Goal: Task Accomplishment & Management: Use online tool/utility

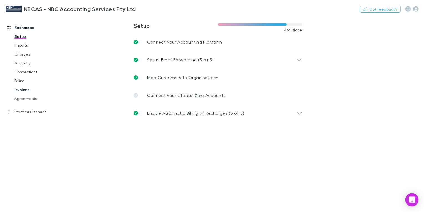
click at [23, 90] on link "Invoices" at bounding box center [40, 89] width 63 height 9
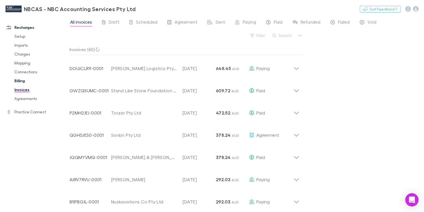
click at [16, 81] on link "Billing" at bounding box center [40, 80] width 63 height 9
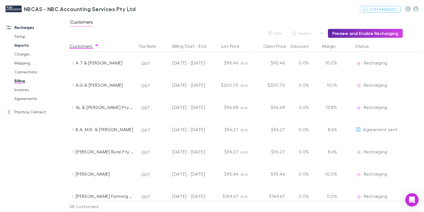
click at [19, 48] on link "Imports" at bounding box center [40, 45] width 63 height 9
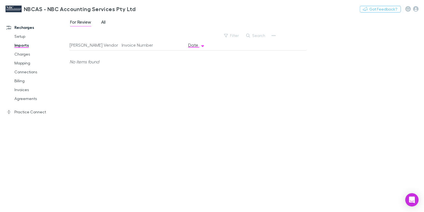
click at [103, 22] on span "All" at bounding box center [103, 22] width 4 height 7
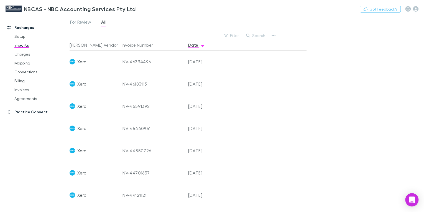
click at [26, 112] on link "Practice Connect" at bounding box center [36, 111] width 71 height 9
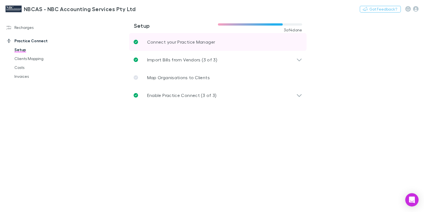
click at [181, 43] on p "Connect your Practice Manager" at bounding box center [181, 42] width 68 height 7
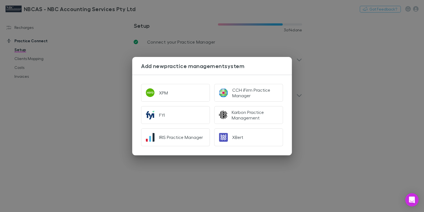
click at [100, 44] on div "Add new practice management system XPM CCH iFirm Practice Manager FYI Karbon Pr…" at bounding box center [212, 106] width 424 height 212
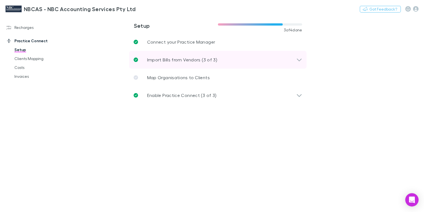
drag, startPoint x: 159, startPoint y: 61, endPoint x: 163, endPoint y: 60, distance: 4.6
click at [159, 61] on p "Import Bills from Vendors (3 of 3)" at bounding box center [182, 59] width 70 height 7
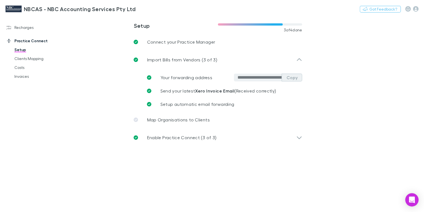
click at [289, 78] on button "Copy" at bounding box center [292, 78] width 21 height 8
click at [27, 59] on link "Clients Mapping" at bounding box center [40, 58] width 63 height 9
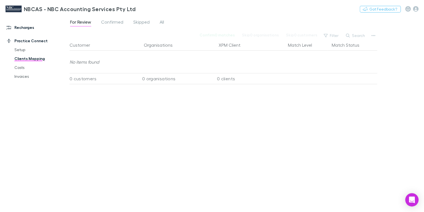
click at [23, 27] on link "Recharges" at bounding box center [36, 27] width 71 height 9
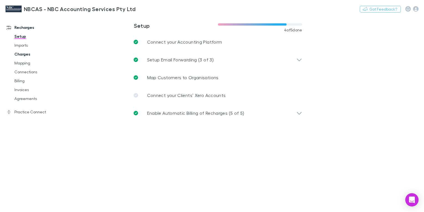
click at [21, 55] on link "Charges" at bounding box center [40, 54] width 63 height 9
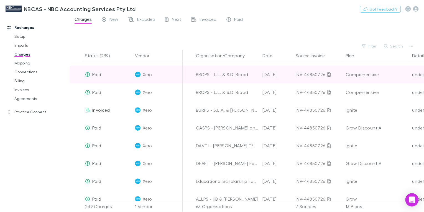
scroll to position [111, 0]
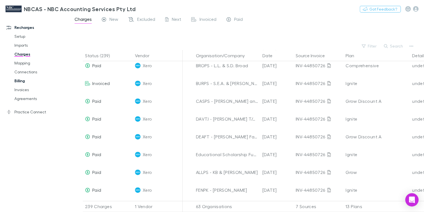
click at [19, 79] on link "Billing" at bounding box center [40, 80] width 63 height 9
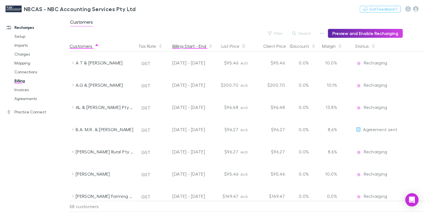
click at [187, 47] on button "Billing Start - End" at bounding box center [193, 45] width 40 height 11
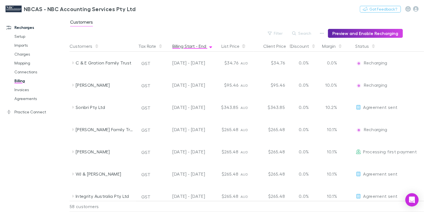
click at [187, 47] on button "Billing Start - End" at bounding box center [193, 45] width 40 height 11
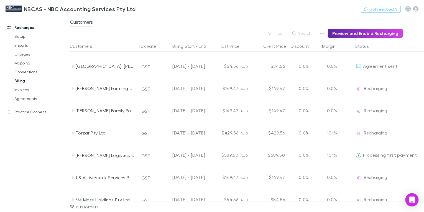
scroll to position [444, 0]
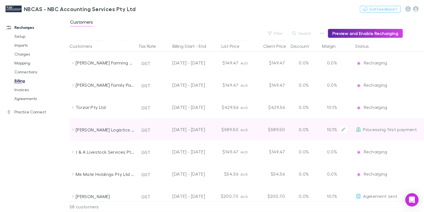
click at [385, 133] on div "Processing first payment" at bounding box center [386, 129] width 61 height 22
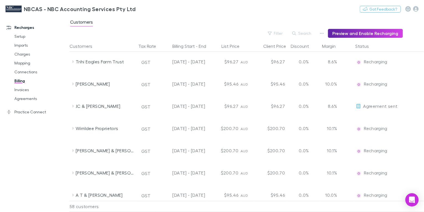
scroll to position [821, 0]
